Goal: Task Accomplishment & Management: Use online tool/utility

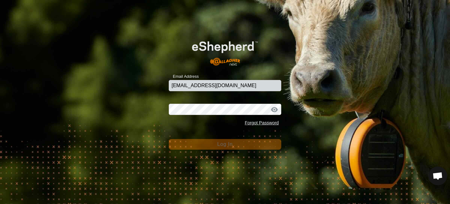
type input "[EMAIL_ADDRESS][DOMAIN_NAME]"
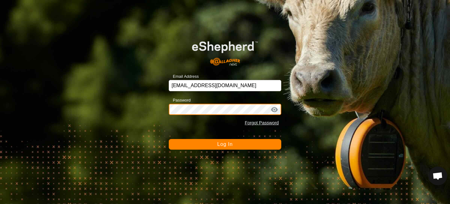
click at [169, 139] on button "Log In" at bounding box center [225, 144] width 113 height 11
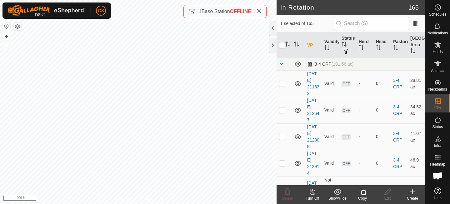
click at [363, 193] on icon at bounding box center [363, 192] width 8 height 8
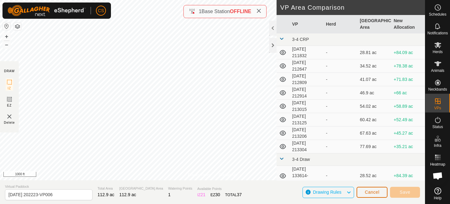
click at [380, 193] on button "Cancel" at bounding box center [372, 192] width 31 height 11
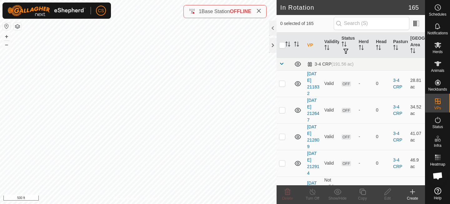
checkbox input "true"
click at [437, 45] on icon at bounding box center [438, 45] width 7 height 6
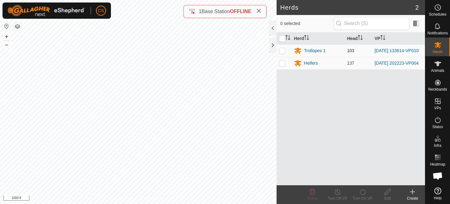
click at [278, 46] on td at bounding box center [284, 50] width 15 height 13
click at [365, 194] on icon at bounding box center [363, 192] width 6 height 6
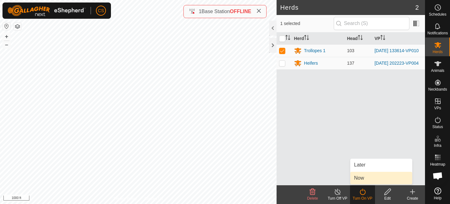
click at [364, 179] on link "Now" at bounding box center [382, 178] width 62 height 13
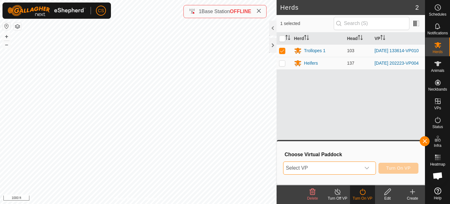
click at [344, 169] on span "Select VP" at bounding box center [322, 168] width 77 height 13
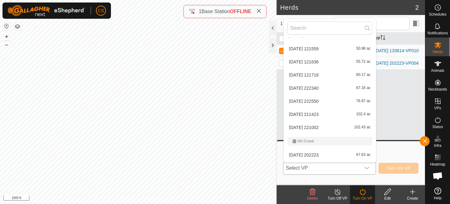
scroll to position [2185, 0]
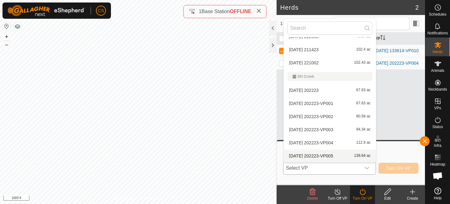
click at [321, 155] on li "[DATE] 202223-VP005 139.64 ac" at bounding box center [330, 156] width 92 height 13
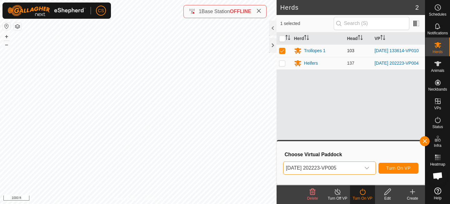
click at [284, 53] on p-checkbox at bounding box center [282, 50] width 6 height 5
checkbox input "false"
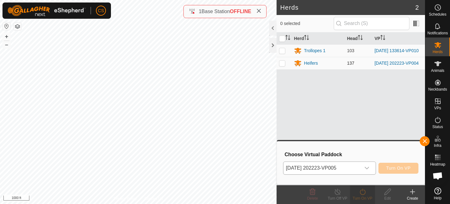
click at [283, 65] on p-checkbox at bounding box center [282, 63] width 6 height 5
checkbox input "true"
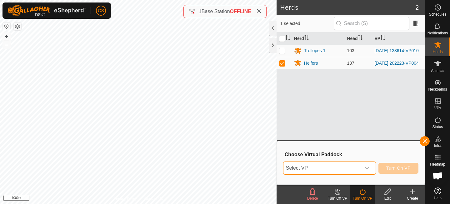
click at [359, 171] on span "Select VP" at bounding box center [322, 168] width 77 height 13
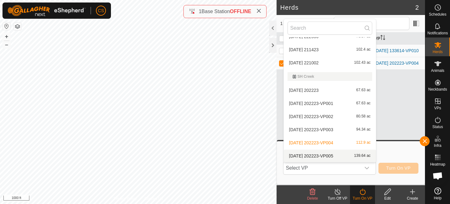
click at [316, 154] on li "[DATE] 202223-VP005 139.64 ac" at bounding box center [330, 156] width 92 height 13
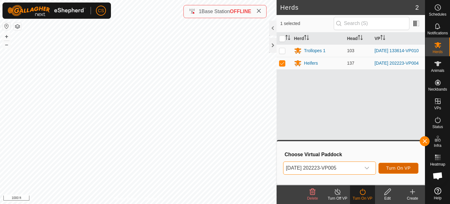
click at [399, 168] on span "Turn On VP" at bounding box center [399, 168] width 24 height 5
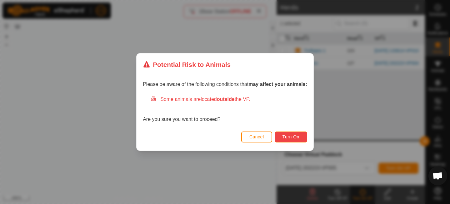
click at [285, 137] on span "Turn On" at bounding box center [291, 136] width 17 height 5
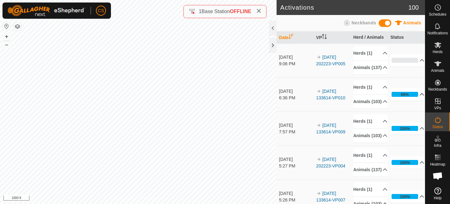
click at [412, 97] on div "99%" at bounding box center [405, 94] width 26 height 5
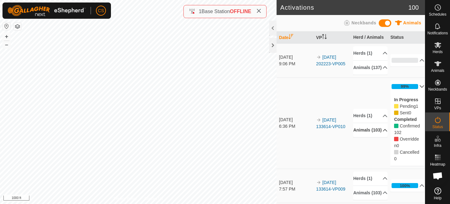
click at [374, 135] on p-accordion-header "Animals (103)" at bounding box center [370, 130] width 34 height 14
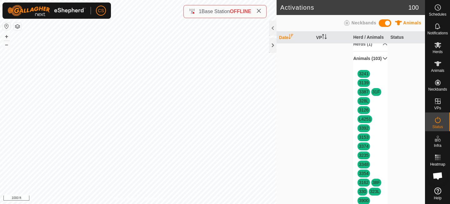
scroll to position [13, 0]
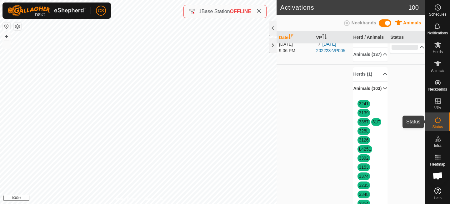
click at [439, 126] on span "Status" at bounding box center [437, 127] width 11 height 4
click at [412, 50] on div "0%" at bounding box center [405, 47] width 27 height 5
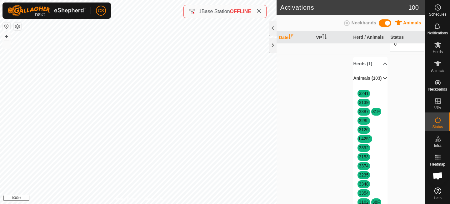
scroll to position [86, 0]
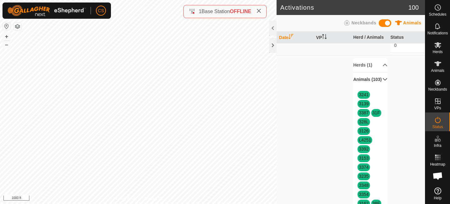
click at [383, 81] on icon at bounding box center [385, 79] width 4 height 3
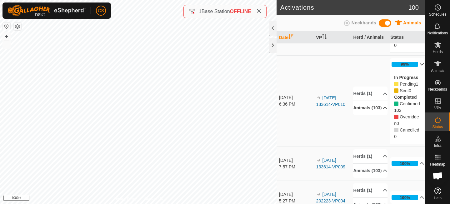
scroll to position [0, 0]
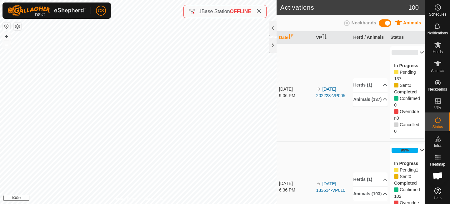
click at [412, 147] on p-accordion-header "99%" at bounding box center [408, 150] width 34 height 13
